Goal: Information Seeking & Learning: Learn about a topic

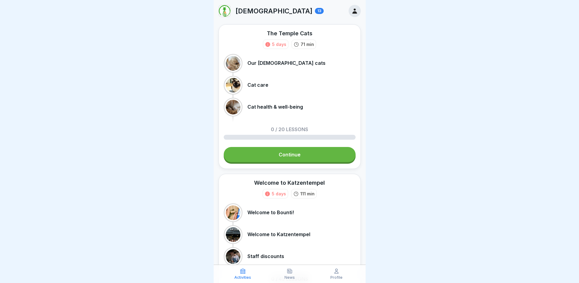
click at [439, 103] on div at bounding box center [289, 141] width 579 height 283
click at [298, 155] on link "Continue" at bounding box center [290, 154] width 132 height 15
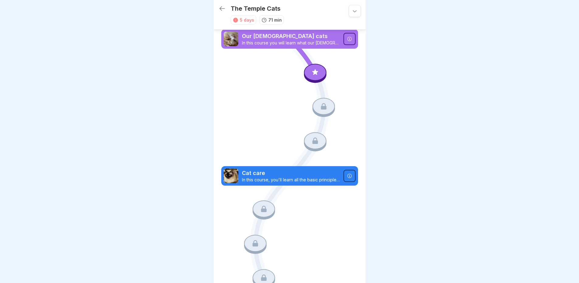
click at [277, 36] on font "Our [DEMOGRAPHIC_DATA] cats" at bounding box center [285, 36] width 86 height 6
click at [310, 42] on font "In this course you will learn what our [DEMOGRAPHIC_DATA] cats are all about." at bounding box center [320, 42] width 157 height 5
click at [347, 37] on icon at bounding box center [349, 39] width 4 height 4
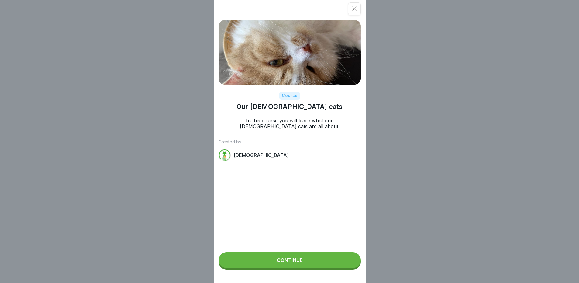
click at [296, 263] on font "Continue" at bounding box center [290, 260] width 26 height 6
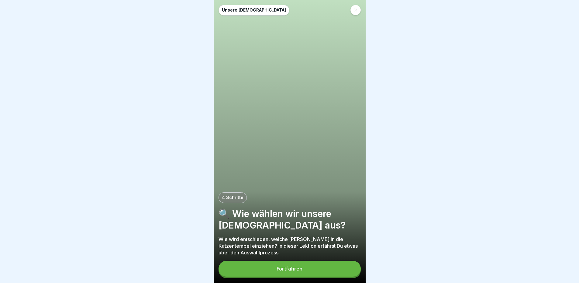
scroll to position [5, 0]
click at [294, 271] on div "Fortfahren" at bounding box center [290, 268] width 26 height 5
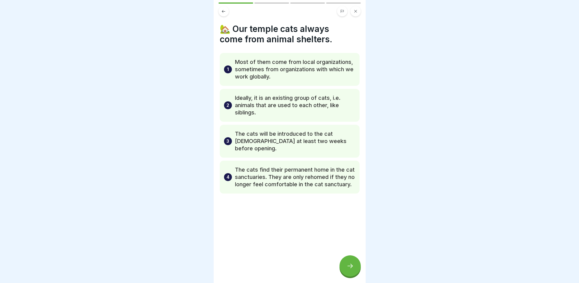
click at [357, 267] on div at bounding box center [350, 265] width 21 height 21
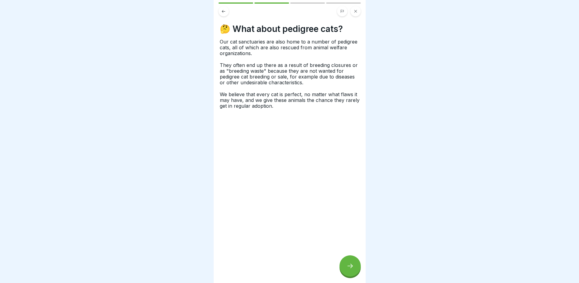
click at [357, 267] on div at bounding box center [350, 265] width 21 height 21
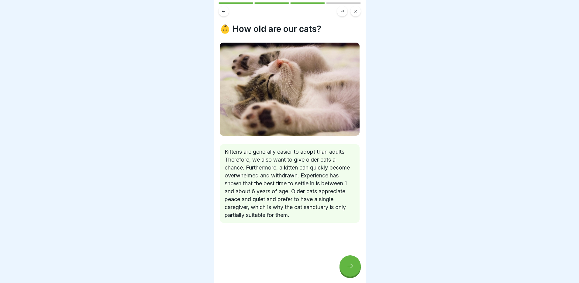
click at [357, 266] on div at bounding box center [350, 265] width 21 height 21
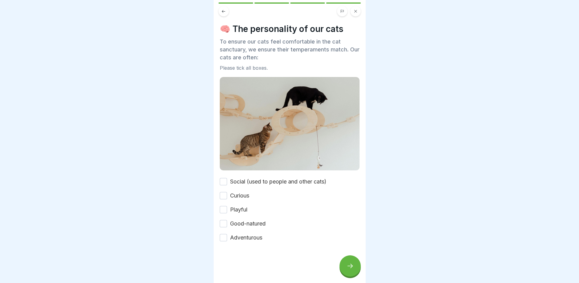
click at [224, 178] on button "Social (used to people and other cats)" at bounding box center [223, 181] width 7 height 7
click at [226, 192] on button "Curious" at bounding box center [223, 195] width 7 height 7
click at [226, 206] on button "Playful" at bounding box center [223, 209] width 7 height 7
click at [224, 220] on button "Good-natured" at bounding box center [223, 223] width 7 height 7
click at [225, 234] on button "Adventurous" at bounding box center [223, 237] width 7 height 7
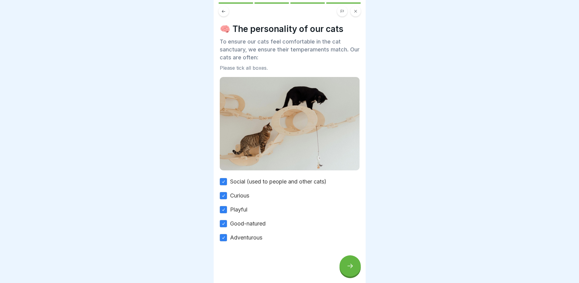
click at [348, 267] on icon at bounding box center [350, 265] width 7 height 7
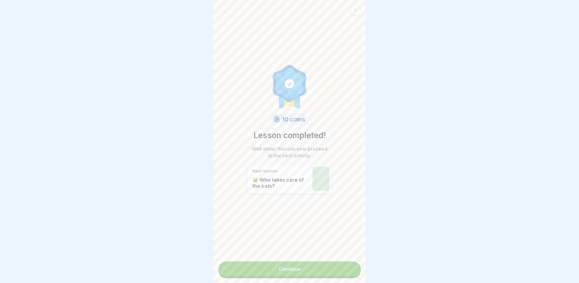
click at [303, 264] on link "Continue" at bounding box center [290, 268] width 142 height 15
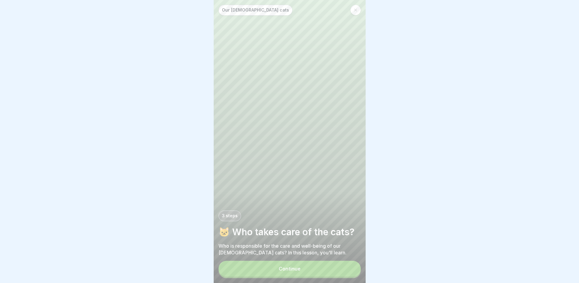
click at [305, 272] on button "Continue" at bounding box center [290, 269] width 142 height 16
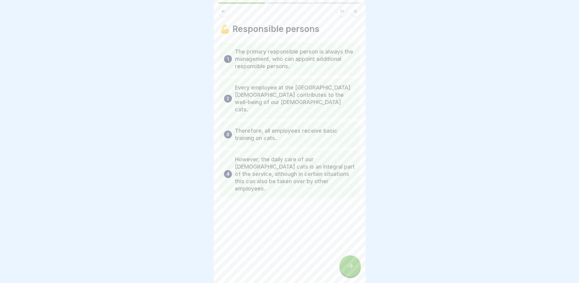
click at [351, 270] on div at bounding box center [350, 265] width 21 height 21
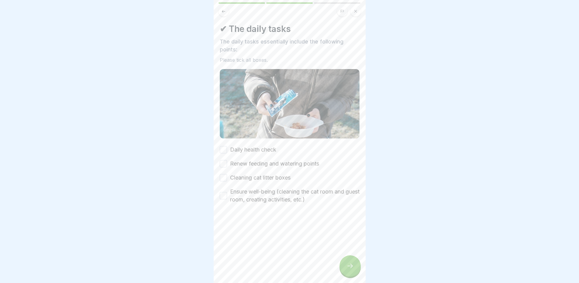
click at [225, 146] on button "Daily health check" at bounding box center [223, 149] width 7 height 7
click at [226, 161] on div "Daily health check Renew feeding and watering points Cleaning cat litter boxes …" at bounding box center [290, 175] width 140 height 58
click at [226, 174] on button "Cleaning cat litter boxes" at bounding box center [223, 177] width 7 height 7
click at [224, 192] on button "Ensure well-being (cleaning the cat room and guest room, creating activities, e…" at bounding box center [223, 195] width 7 height 7
click at [350, 267] on icon at bounding box center [350, 265] width 7 height 7
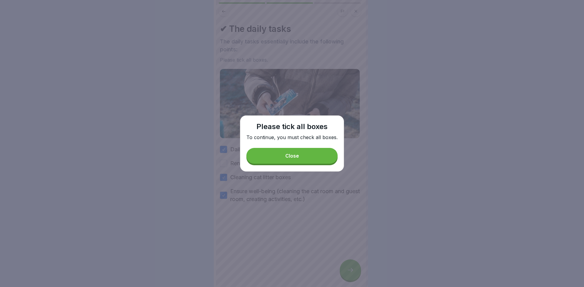
drag, startPoint x: 285, startPoint y: 158, endPoint x: 219, endPoint y: 171, distance: 67.8
click at [285, 158] on button "Close" at bounding box center [291, 156] width 91 height 16
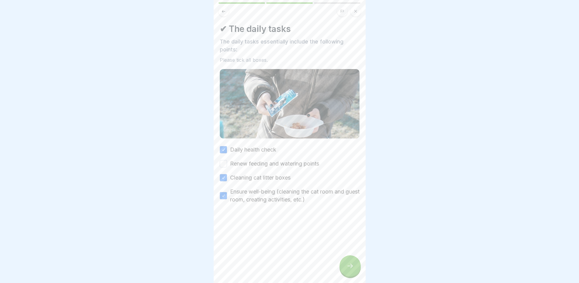
click at [221, 161] on button "Renew feeding and watering points" at bounding box center [223, 163] width 7 height 7
click at [353, 275] on div at bounding box center [350, 265] width 21 height 21
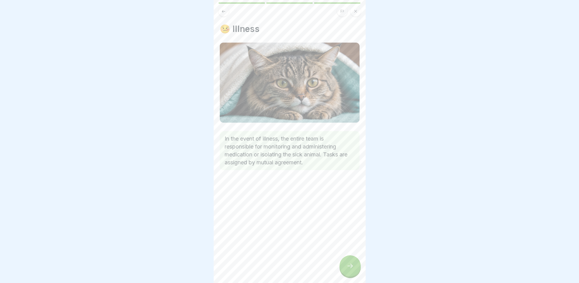
click at [352, 269] on icon at bounding box center [350, 265] width 7 height 7
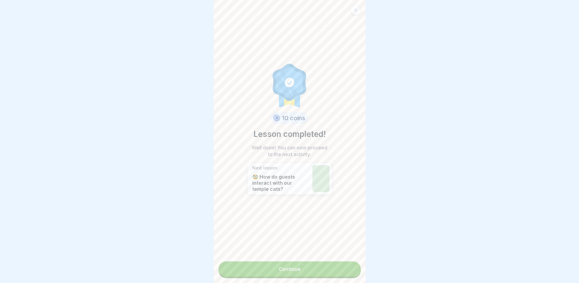
click at [321, 271] on link "Continue" at bounding box center [290, 268] width 142 height 15
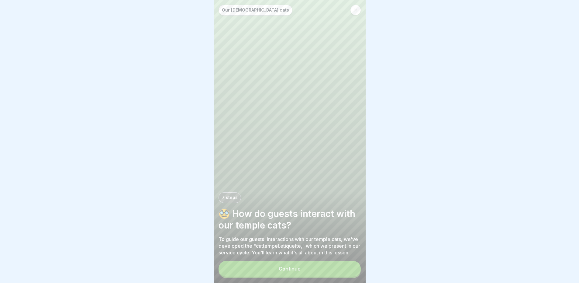
click at [324, 275] on button "Continue" at bounding box center [290, 269] width 142 height 16
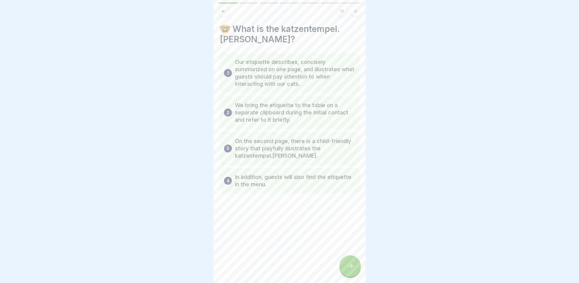
click at [351, 276] on div at bounding box center [350, 265] width 21 height 21
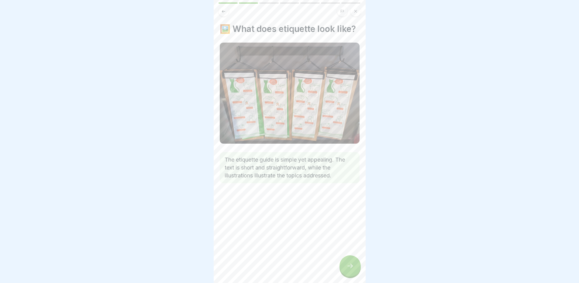
click at [351, 275] on div at bounding box center [350, 265] width 21 height 21
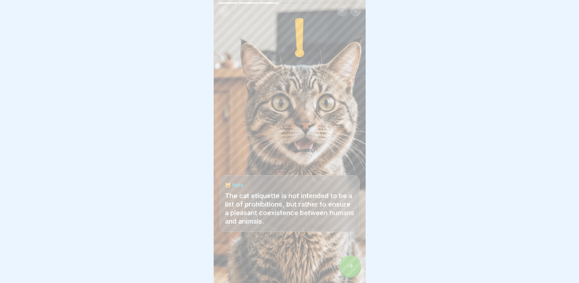
click at [351, 275] on div at bounding box center [350, 265] width 21 height 21
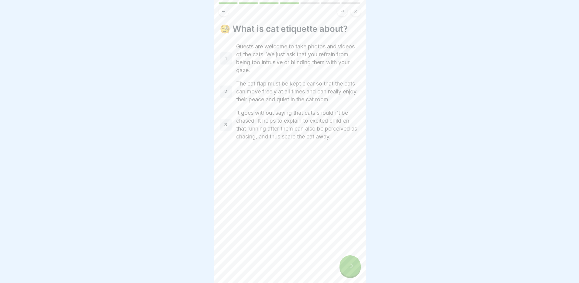
click at [349, 274] on div at bounding box center [350, 265] width 21 height 21
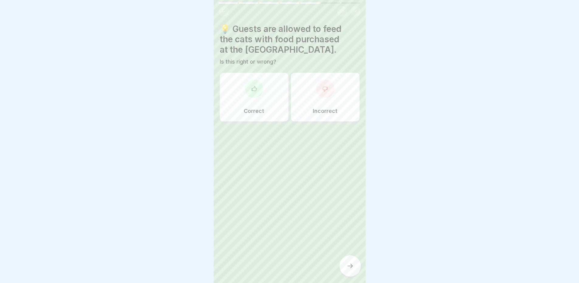
click at [313, 112] on font "Incorrect" at bounding box center [325, 111] width 25 height 6
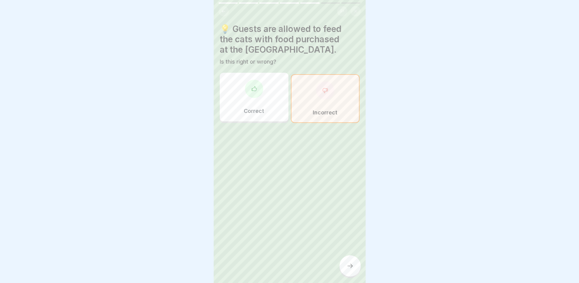
click at [353, 275] on div at bounding box center [350, 265] width 21 height 21
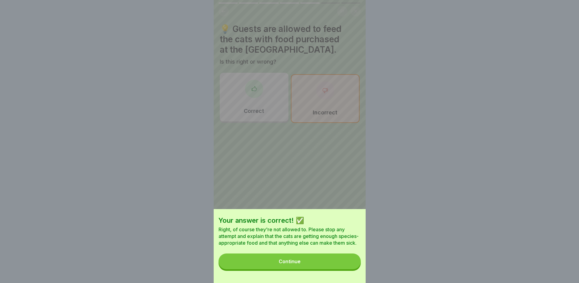
click at [337, 262] on button "Continue" at bounding box center [290, 261] width 142 height 16
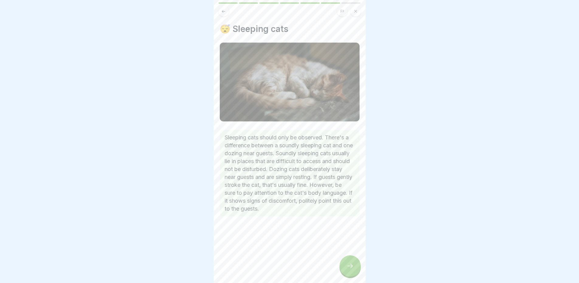
click at [357, 276] on div at bounding box center [350, 265] width 21 height 21
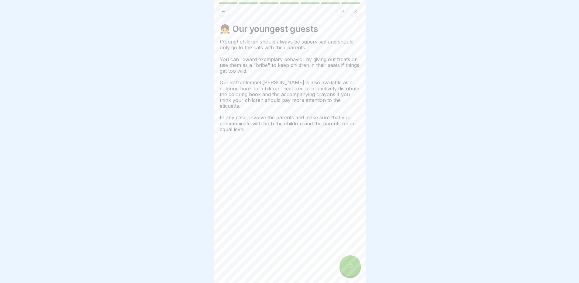
click at [357, 276] on div at bounding box center [350, 265] width 21 height 21
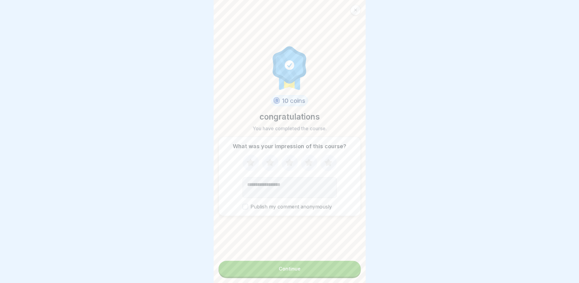
click at [324, 272] on button "Continue" at bounding box center [290, 269] width 142 height 16
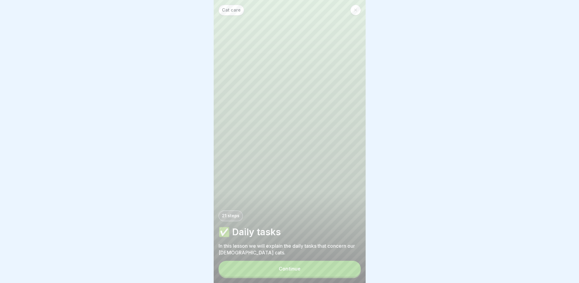
click at [324, 276] on button "Continue" at bounding box center [290, 269] width 142 height 16
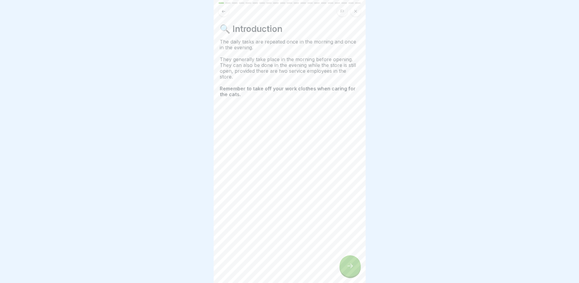
click at [351, 274] on div at bounding box center [350, 265] width 21 height 21
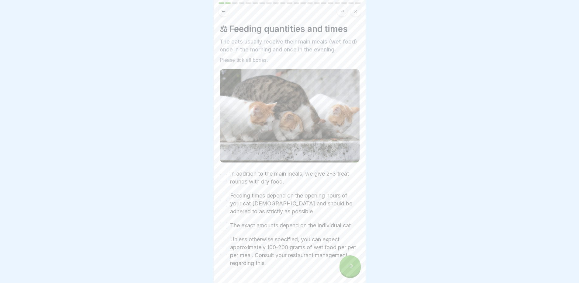
click at [223, 174] on button "In addition to the main meals, we give 2-3 treat rounds with dry food." at bounding box center [223, 177] width 7 height 7
click at [224, 203] on button "Feeding times depend on the opening hours of your cat [DEMOGRAPHIC_DATA] and sh…" at bounding box center [223, 203] width 7 height 7
click at [225, 228] on button "The exact amounts depend on the individual cat." at bounding box center [223, 225] width 7 height 7
click at [223, 263] on div "Unless otherwise specified, you can expect approximately 100-200 grams of wet f…" at bounding box center [290, 251] width 140 height 32
click at [220, 255] on button "Unless otherwise specified, you can expect approximately 100-200 grams of wet f…" at bounding box center [223, 251] width 7 height 7
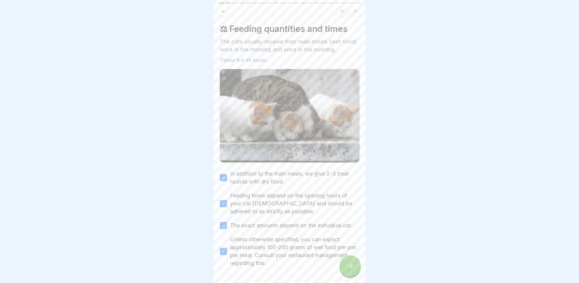
click at [354, 276] on div at bounding box center [350, 265] width 21 height 21
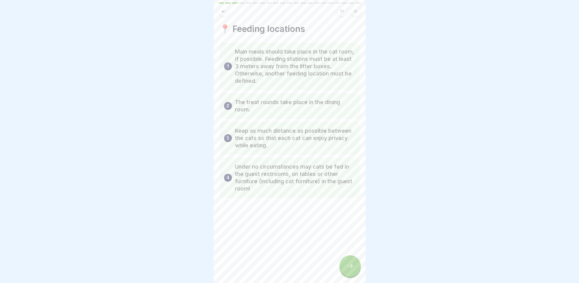
click at [354, 276] on div at bounding box center [350, 265] width 21 height 21
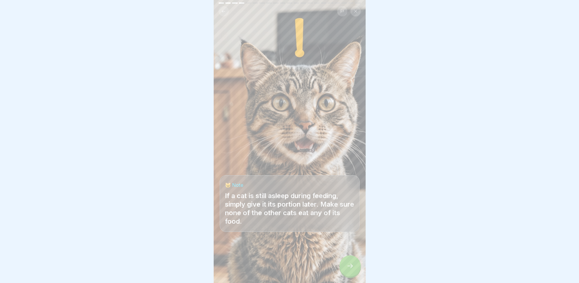
click at [354, 275] on div at bounding box center [350, 265] width 21 height 21
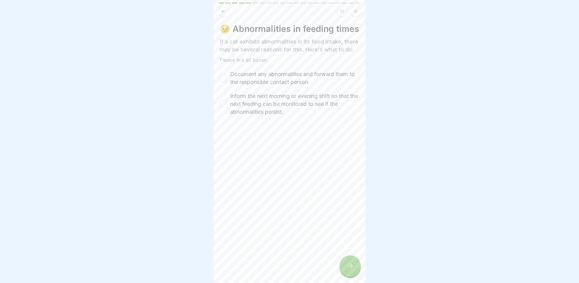
drag, startPoint x: 223, startPoint y: 98, endPoint x: 224, endPoint y: 102, distance: 4.0
click at [224, 86] on div "Document any abnormalities and forward them to the responsible contact person." at bounding box center [290, 78] width 140 height 16
click at [226, 82] on button "Document any abnormalities and forward them to the responsible contact person." at bounding box center [223, 78] width 7 height 7
click at [222, 108] on button "Inform the next morning or evening shift so that the next feeding can be monito…" at bounding box center [223, 103] width 7 height 7
click at [356, 275] on div at bounding box center [350, 265] width 21 height 21
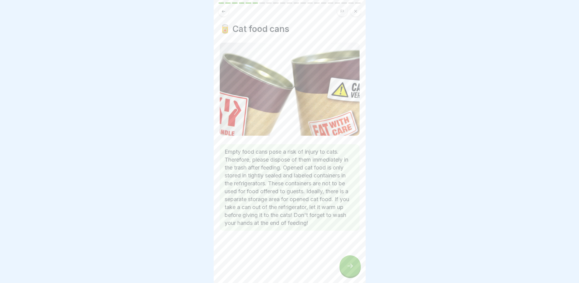
click at [356, 275] on div at bounding box center [350, 265] width 21 height 21
